Goal: Task Accomplishment & Management: Manage account settings

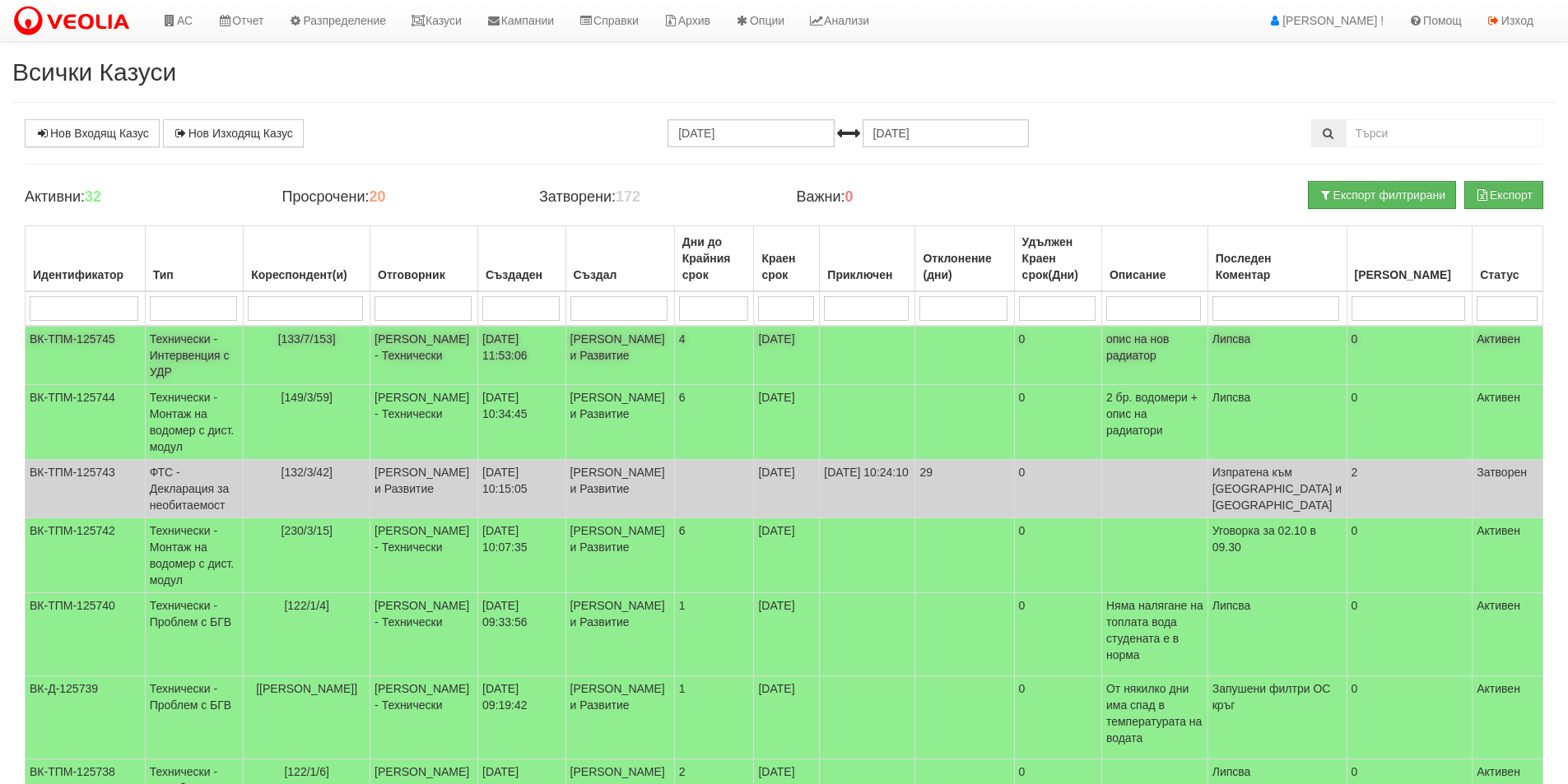
click at [885, 382] on td at bounding box center [867, 356] width 96 height 60
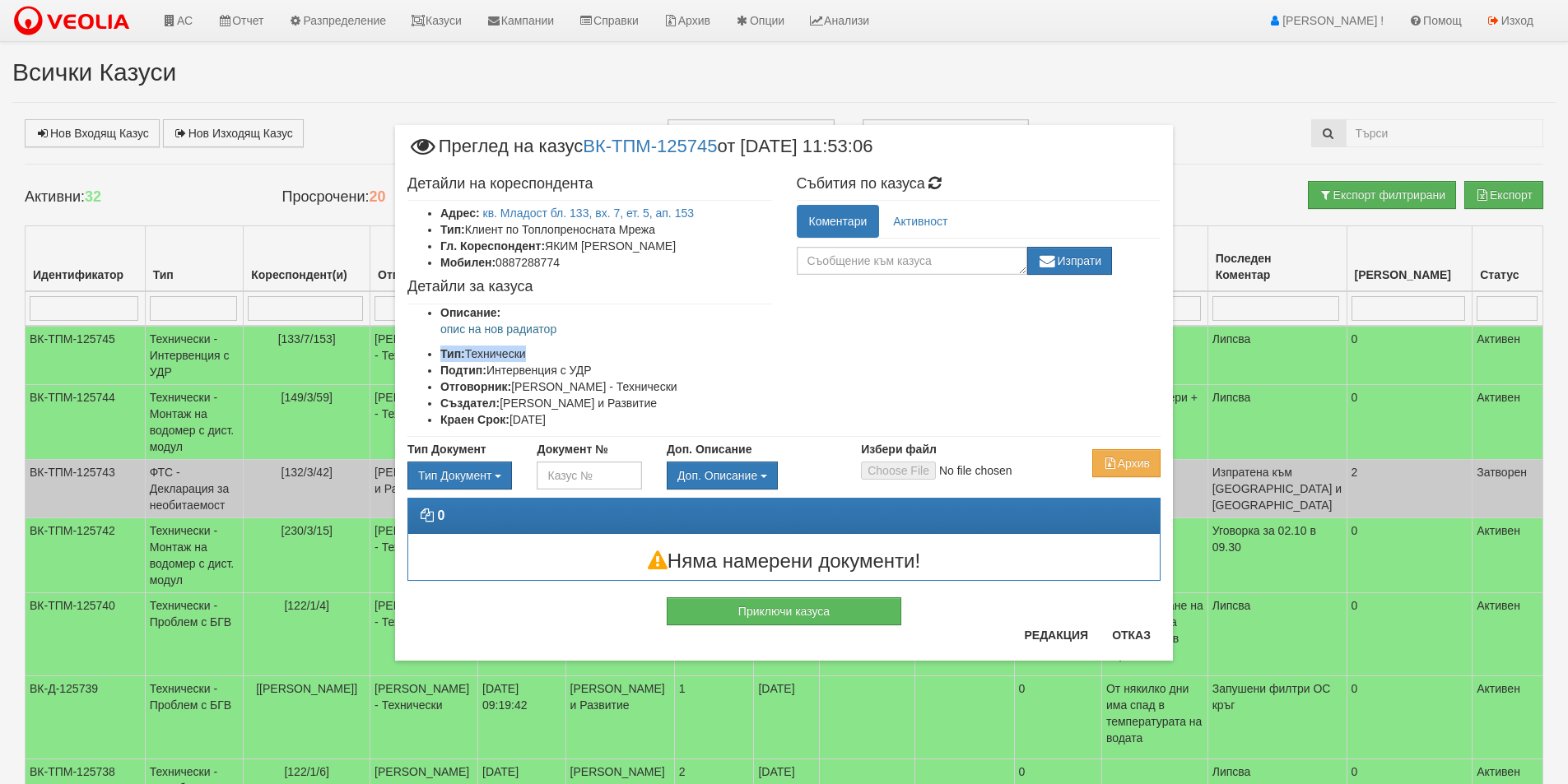
drag, startPoint x: 621, startPoint y: 339, endPoint x: 431, endPoint y: 339, distance: 190.0
click at [431, 339] on ul "Описание: опис на нов радиатор Тип: Технически Подтип: Интервенция с УДР Отгово…" at bounding box center [590, 366] width 365 height 124
click at [592, 337] on p "опис на нов радиатор" at bounding box center [606, 328] width 332 height 16
click at [1060, 627] on button "Редакция" at bounding box center [1055, 636] width 84 height 26
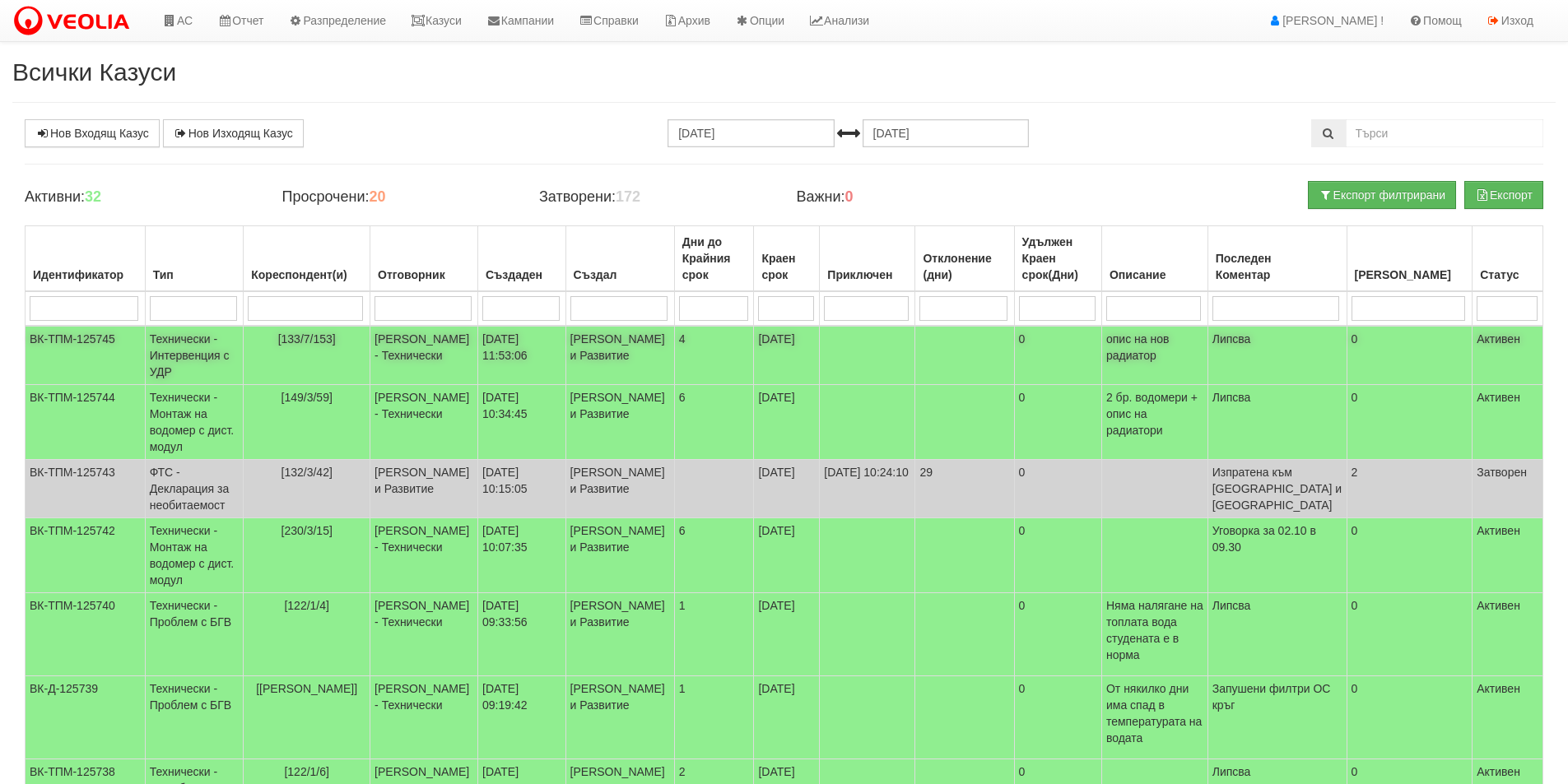
click at [523, 339] on td "01/10/2025 11:53:06" at bounding box center [522, 356] width 88 height 60
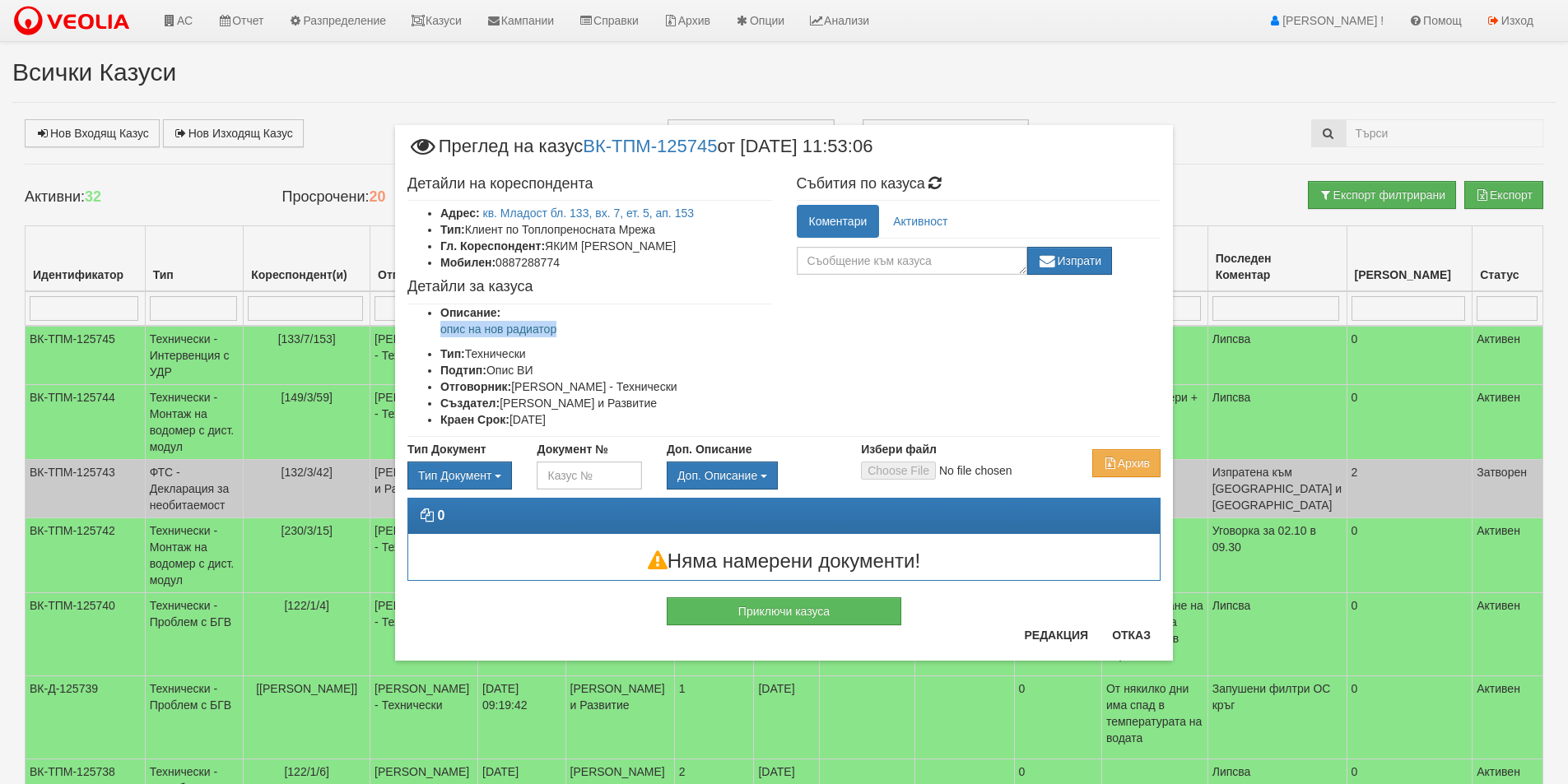
drag, startPoint x: 559, startPoint y: 329, endPoint x: 429, endPoint y: 332, distance: 130.0
click at [429, 332] on ul "Описание: опис на нов радиатор Тип: Технически Подтип: Опис ВИ Отговорник: Донч…" at bounding box center [590, 366] width 365 height 124
copy p "опис на нов радиатор"
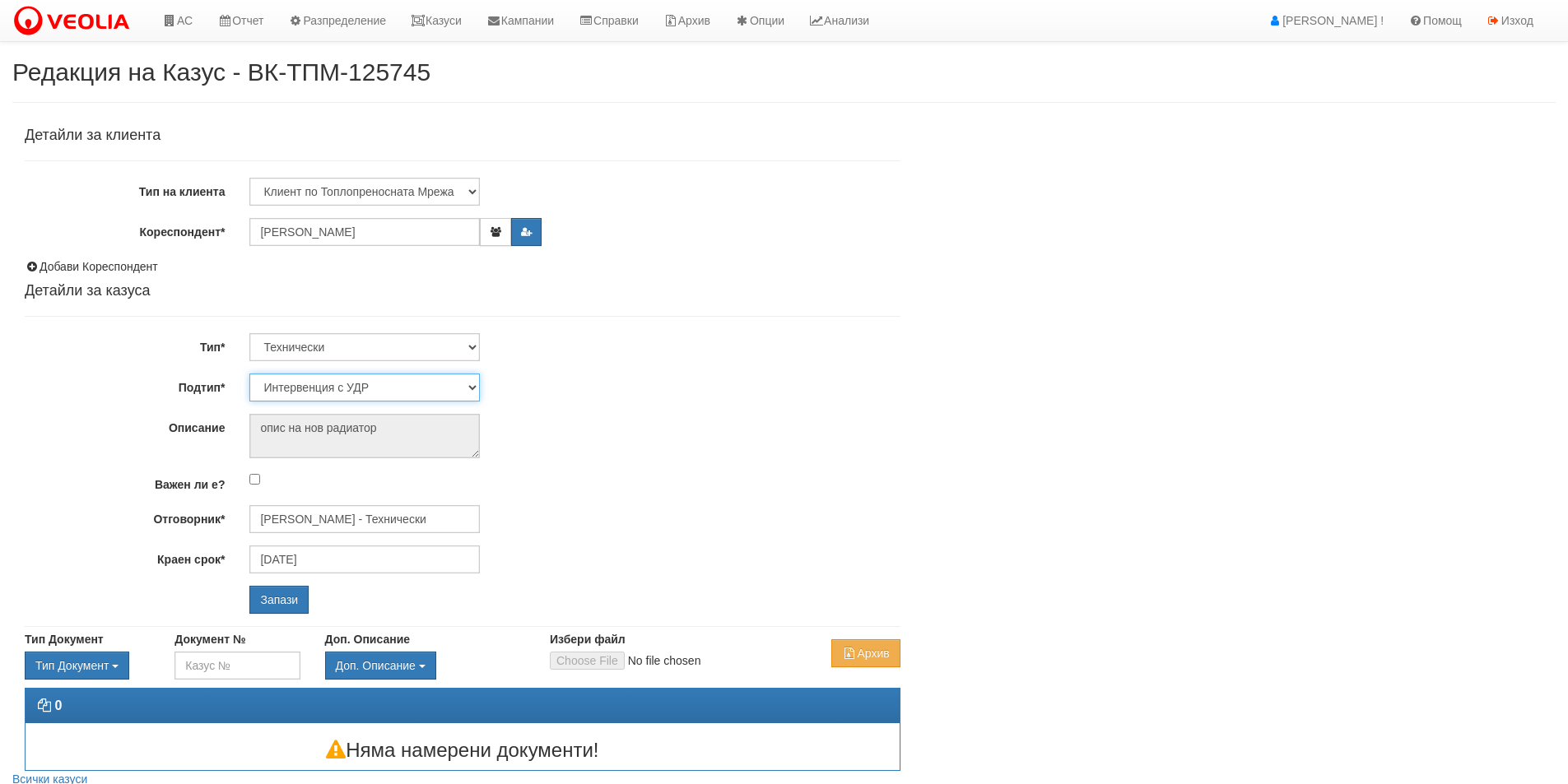
click at [391, 396] on select "Проблем с БГВ Теч ВОИ Теч БГВ Теч в АС Теч от водомер Проблем в АС Интервенция …" at bounding box center [365, 388] width 231 height 28
select select "Опис ВИ"
click at [250, 374] on select "Проблем с БГВ Теч ВОИ Теч БГВ Теч в АС Теч от водомер Проблем в АС Интервенция …" at bounding box center [365, 388] width 231 height 28
type input "[PERSON_NAME] - Технически"
drag, startPoint x: 284, startPoint y: 597, endPoint x: 352, endPoint y: 586, distance: 68.9
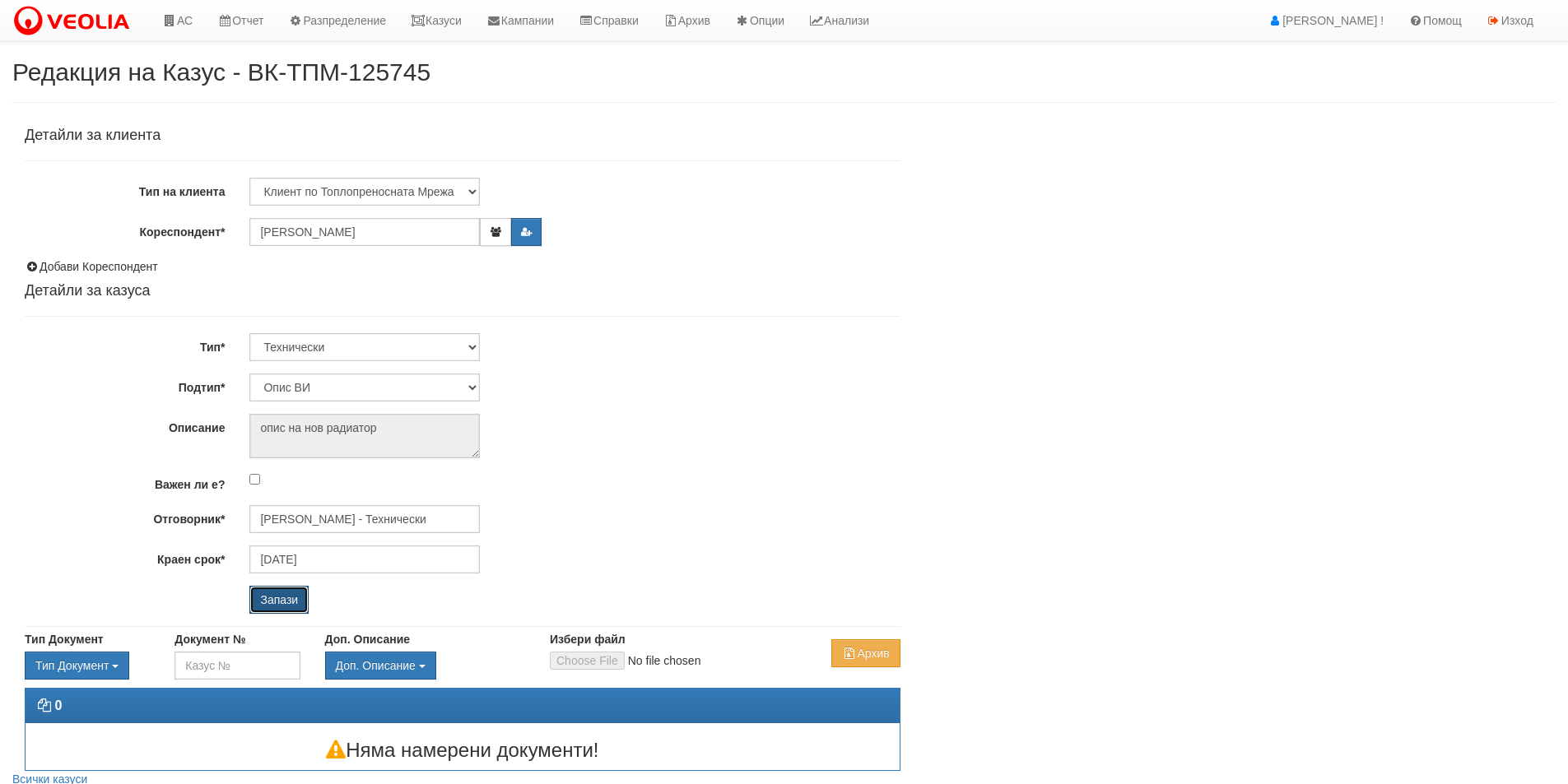
click at [285, 597] on input "Запази" at bounding box center [279, 601] width 60 height 28
